Goal: Check status

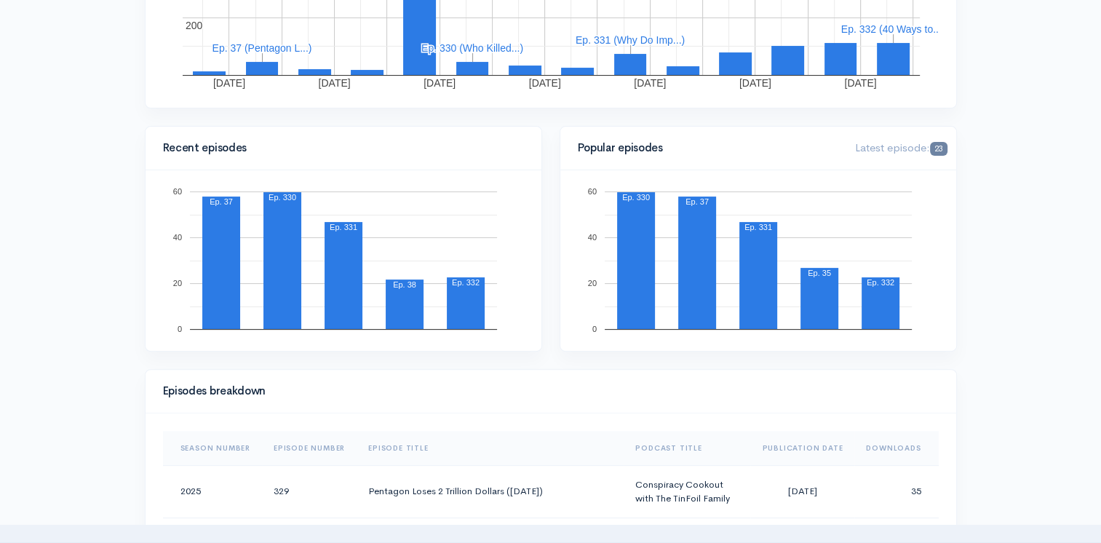
scroll to position [655, 0]
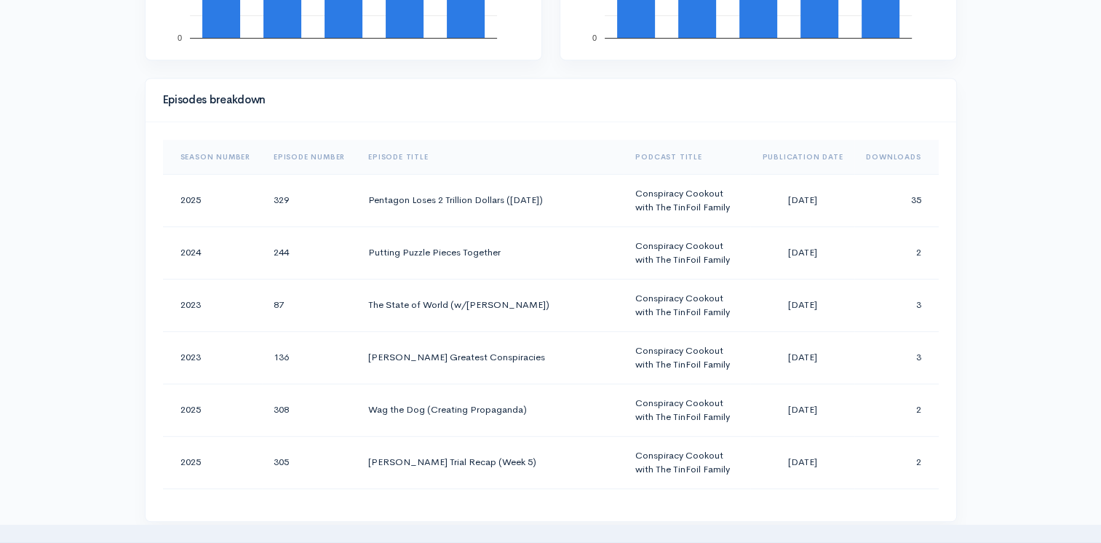
click at [866, 155] on th "Downloads" at bounding box center [897, 157] width 84 height 35
click at [866, 155] on th "Downloads" at bounding box center [891, 157] width 95 height 35
